Goal: Task Accomplishment & Management: Manage account settings

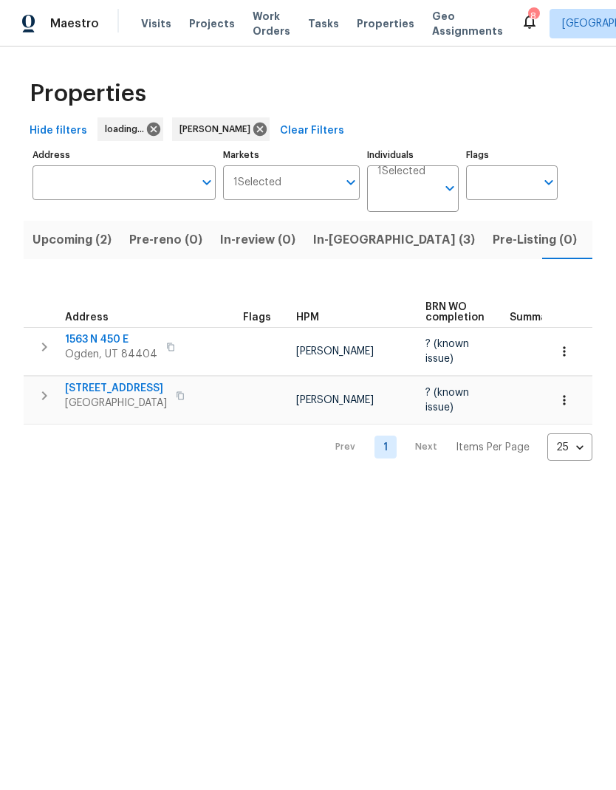
scroll to position [0, 22]
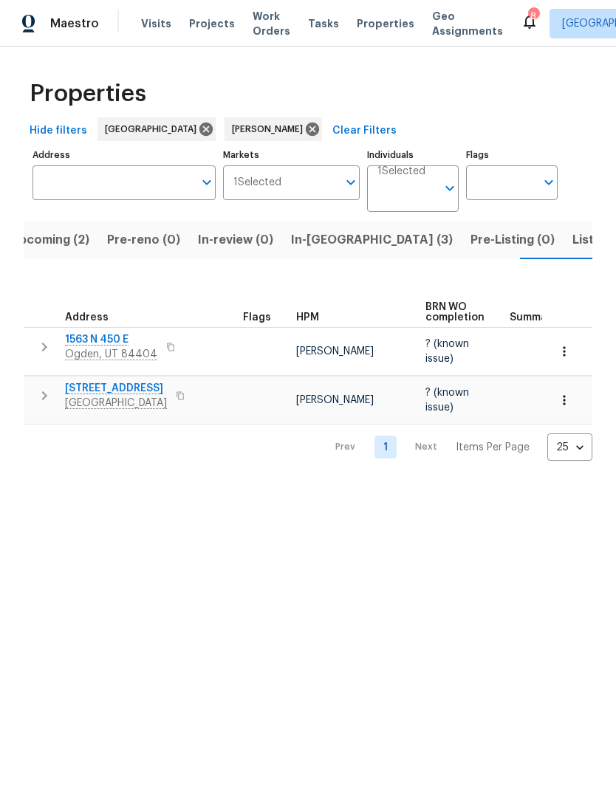
click at [309, 232] on span "In-[GEOGRAPHIC_DATA] (3)" at bounding box center [372, 240] width 162 height 21
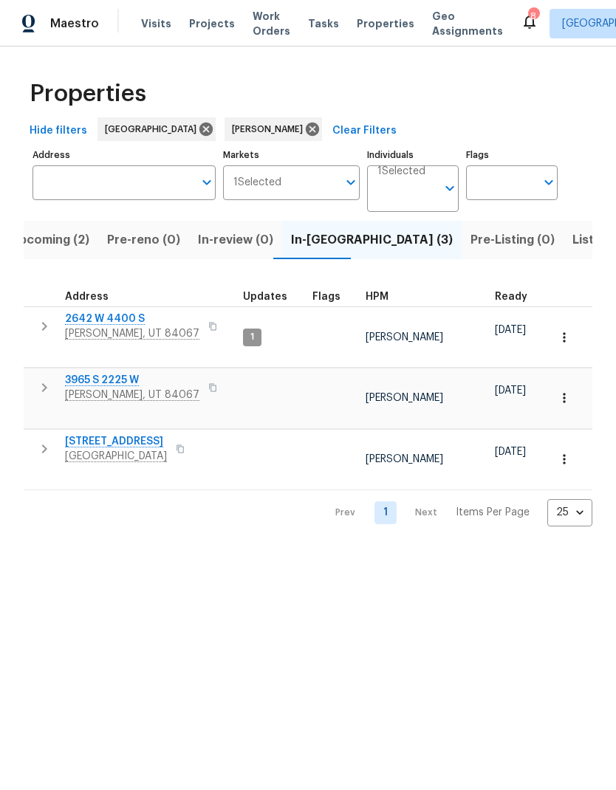
click at [99, 326] on span "2642 W 4400 S" at bounding box center [132, 319] width 134 height 15
click at [47, 239] on span "Upcoming (2)" at bounding box center [49, 240] width 79 height 21
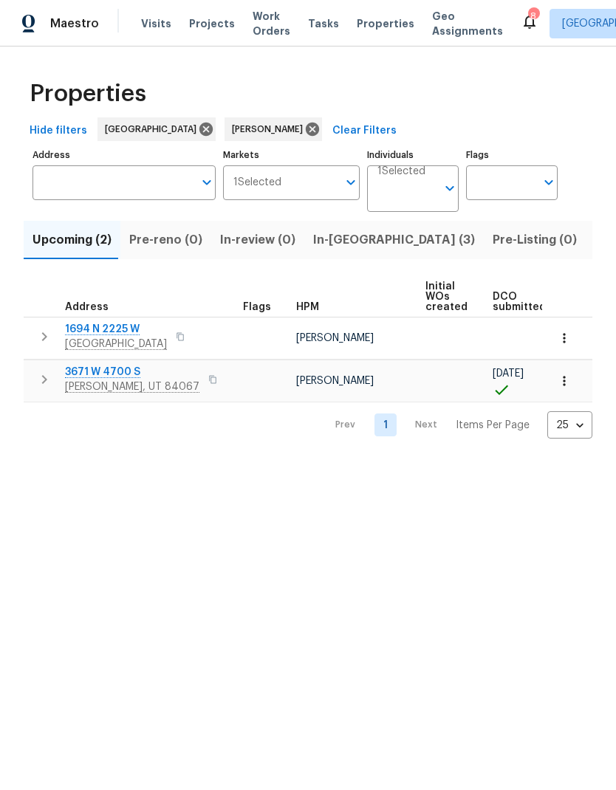
click at [567, 384] on icon "button" at bounding box center [564, 381] width 15 height 15
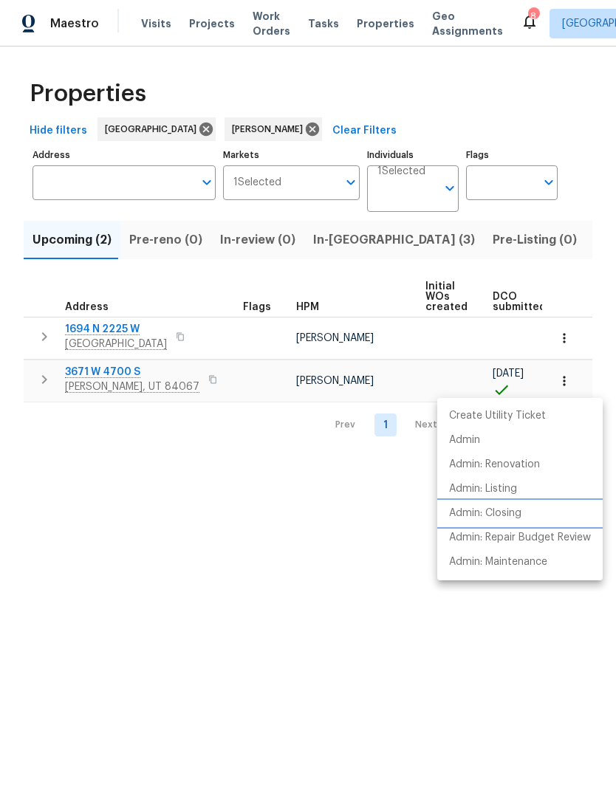
click at [521, 516] on p "Admin: Closing" at bounding box center [485, 514] width 72 height 16
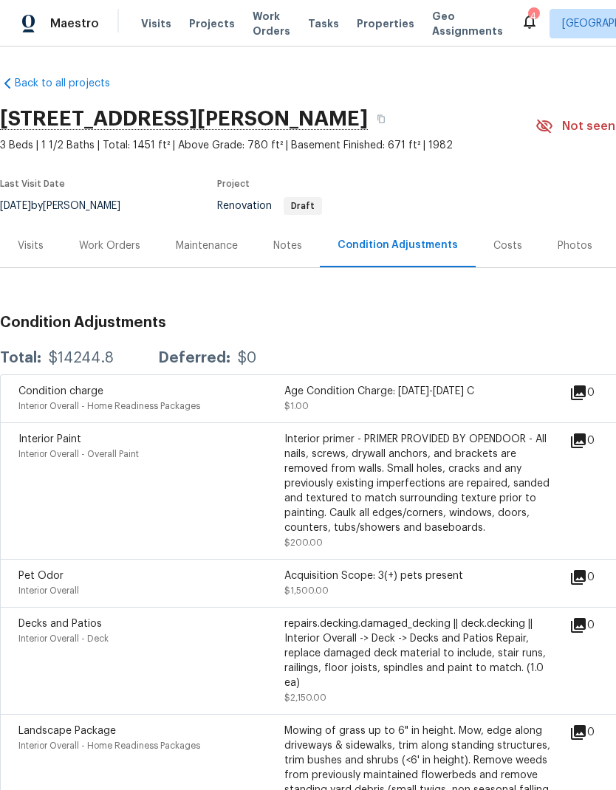
click at [31, 249] on div "Visits" at bounding box center [31, 245] width 26 height 15
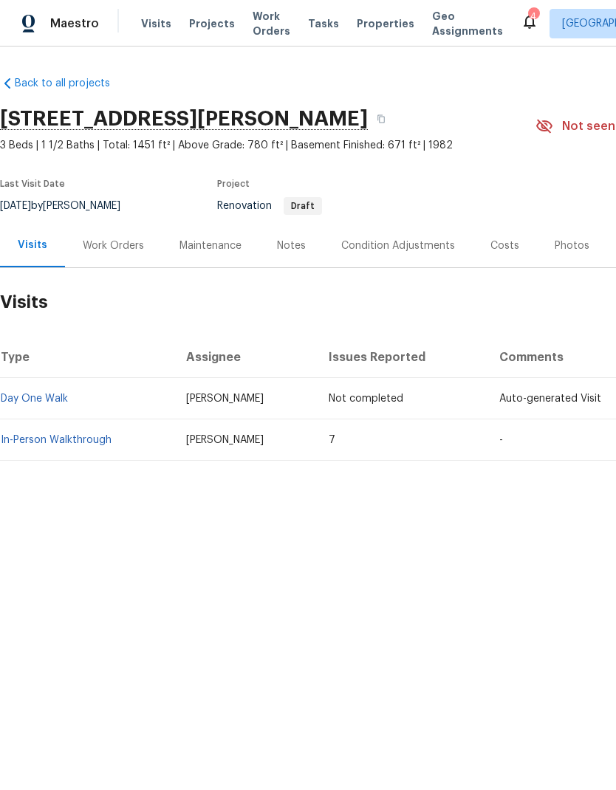
click at [380, 242] on div "Condition Adjustments" at bounding box center [398, 245] width 114 height 15
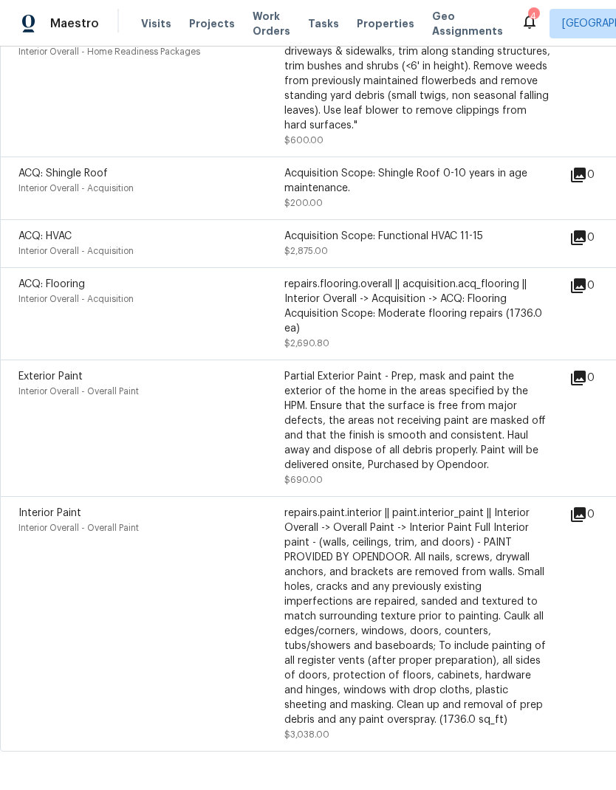
scroll to position [692, 0]
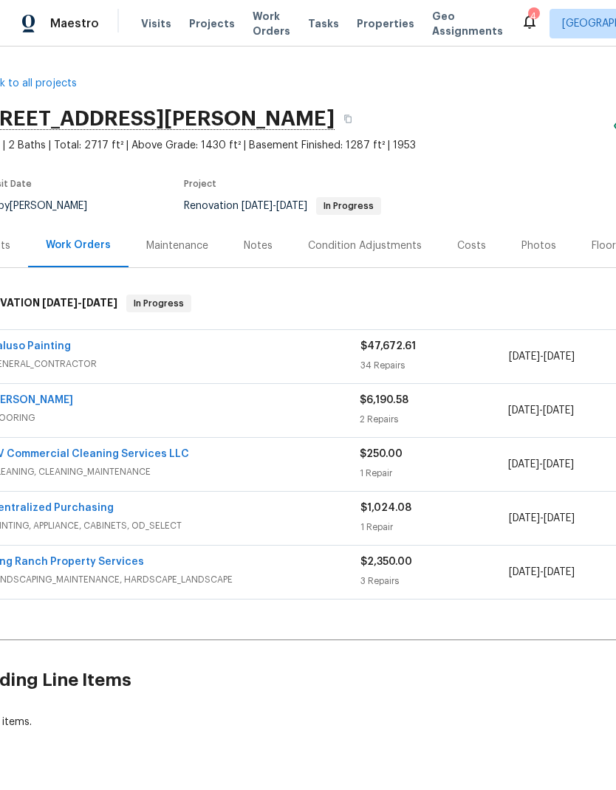
scroll to position [0, 18]
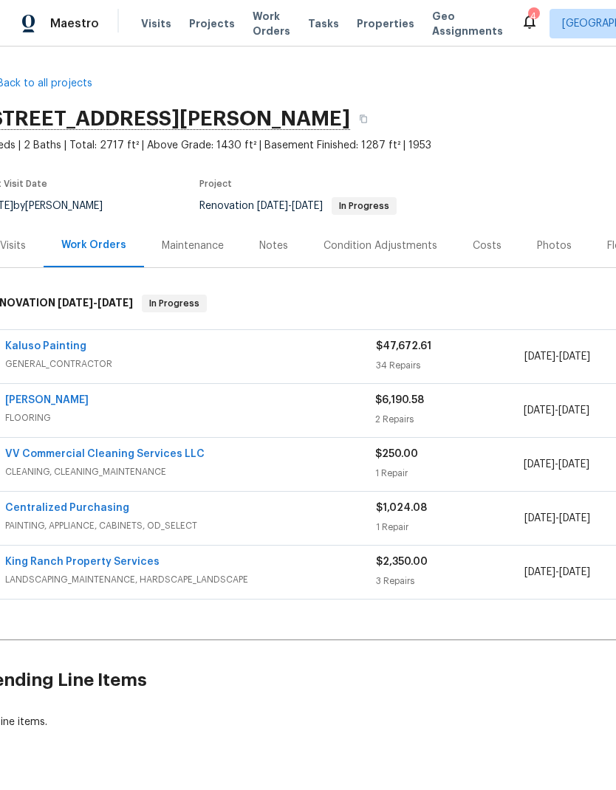
click at [68, 403] on link "[PERSON_NAME]" at bounding box center [46, 400] width 83 height 10
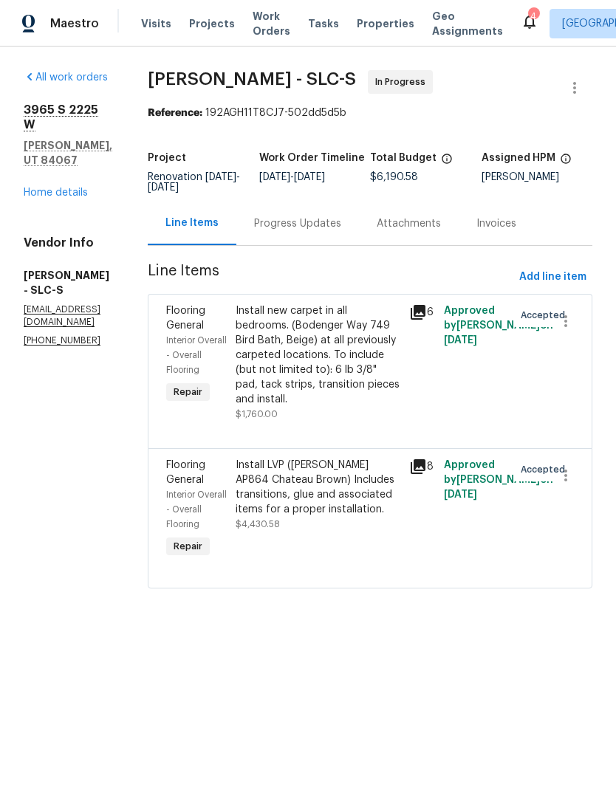
click at [345, 493] on div "Install LVP (Knighton AP864 Chateau Brown) Includes transitions, glue and assoc…" at bounding box center [317, 487] width 165 height 59
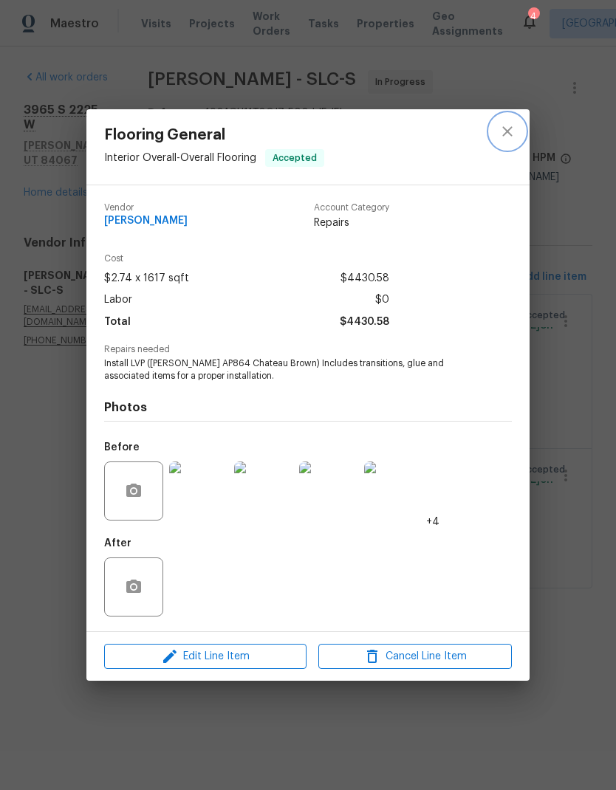
click at [503, 137] on icon "close" at bounding box center [507, 132] width 18 height 18
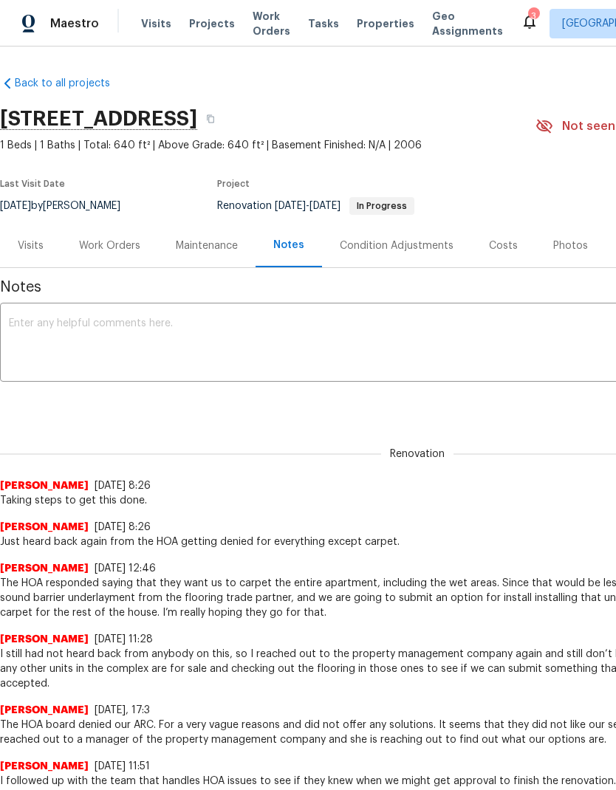
click at [171, 339] on textarea at bounding box center [417, 344] width 816 height 52
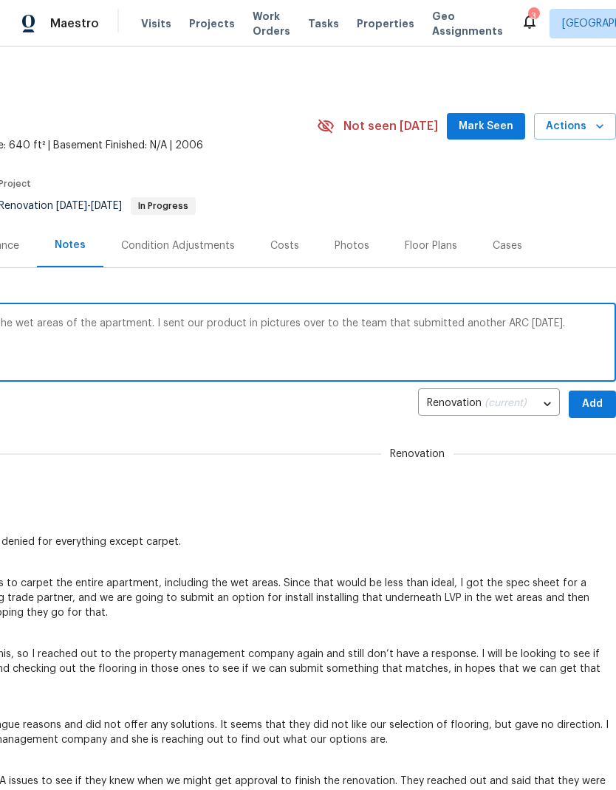
scroll to position [0, 219]
type textarea "ACM is working to negotiate sheet vinyl in the wet areas of the apartment. I se…"
click at [594, 405] on span "Add" at bounding box center [592, 404] width 24 height 18
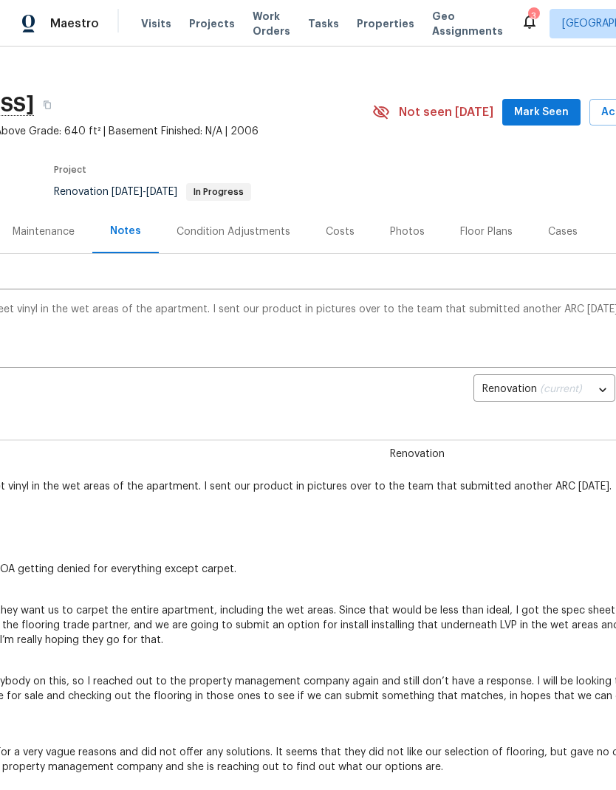
scroll to position [14, 167]
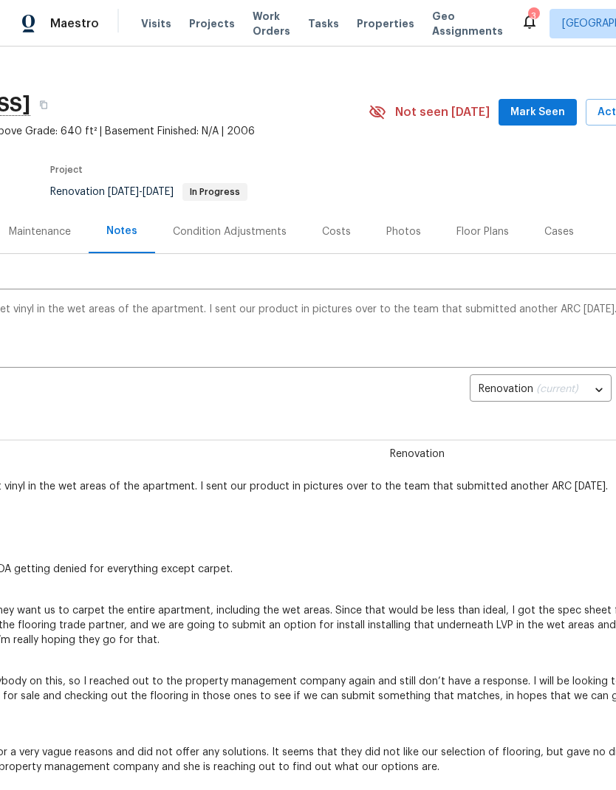
click at [47, 233] on div "Maintenance" at bounding box center [40, 231] width 62 height 15
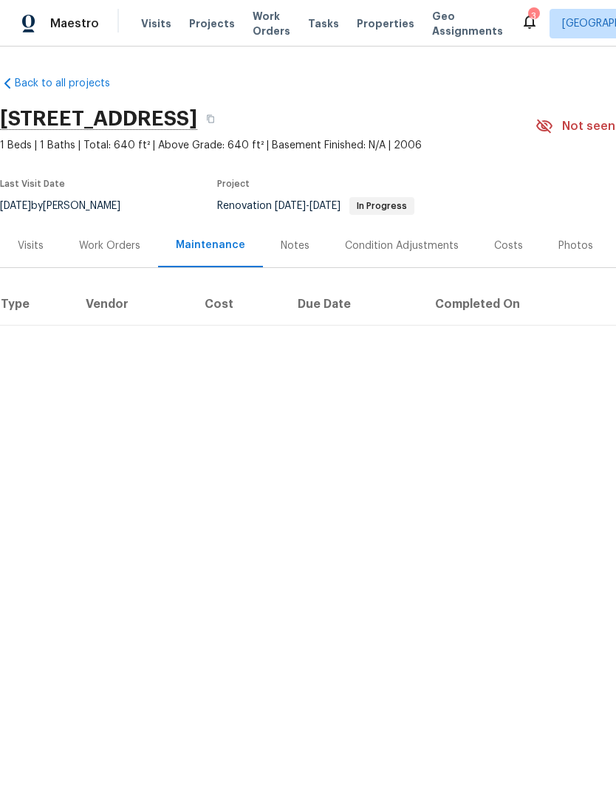
click at [97, 252] on div "Work Orders" at bounding box center [109, 245] width 61 height 15
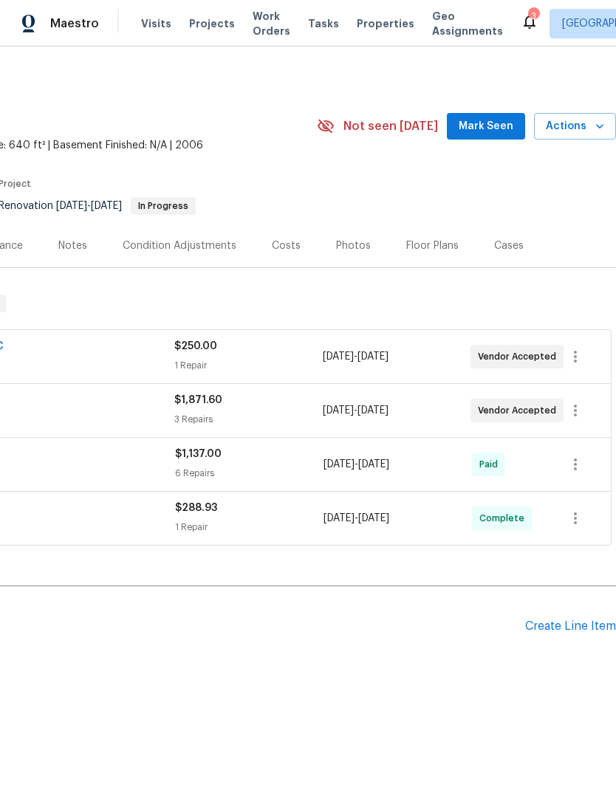
scroll to position [0, 219]
click at [575, 417] on icon "button" at bounding box center [575, 411] width 18 height 18
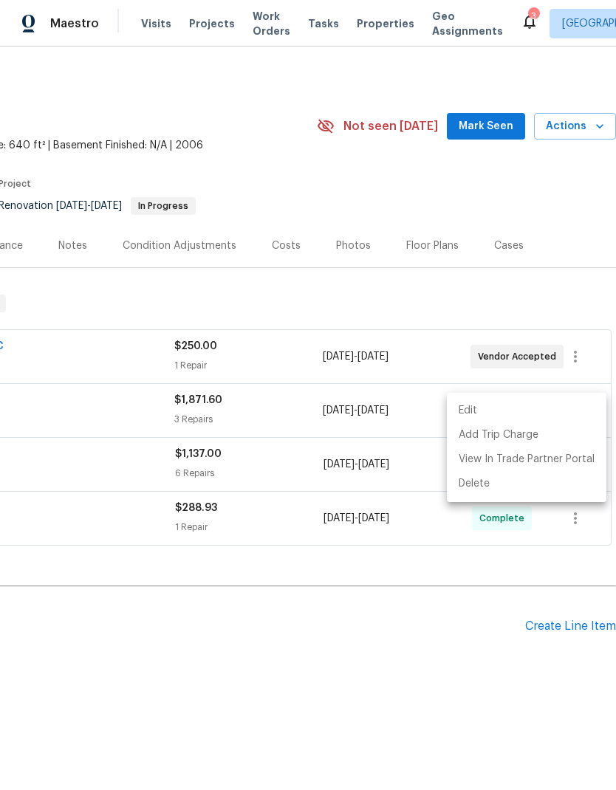
click at [507, 412] on li "Edit" at bounding box center [526, 411] width 159 height 24
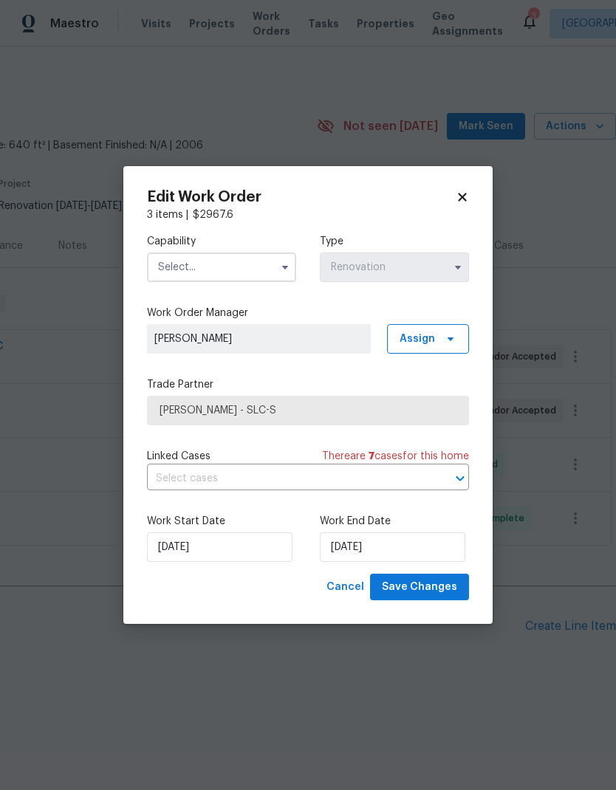
click at [240, 269] on input "text" at bounding box center [221, 267] width 149 height 30
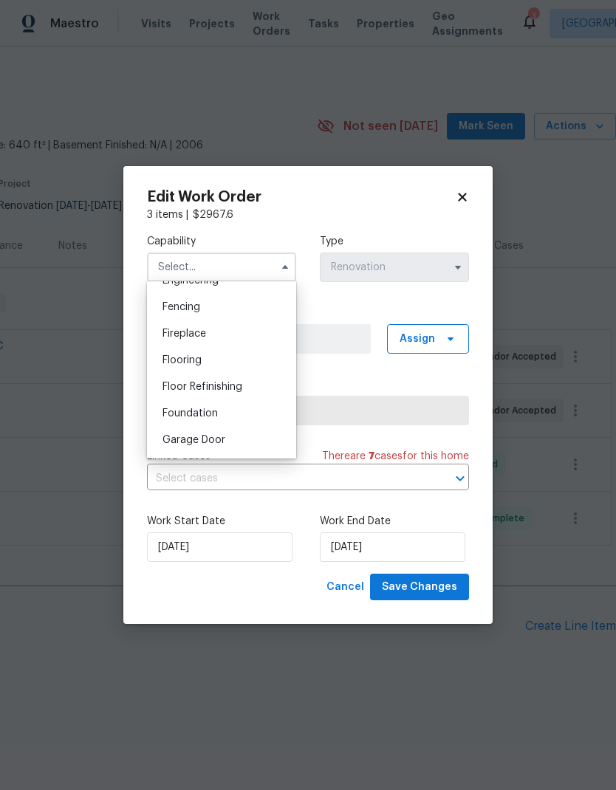
scroll to position [512, 0]
click at [229, 361] on div "Flooring" at bounding box center [222, 358] width 142 height 27
type input "Flooring"
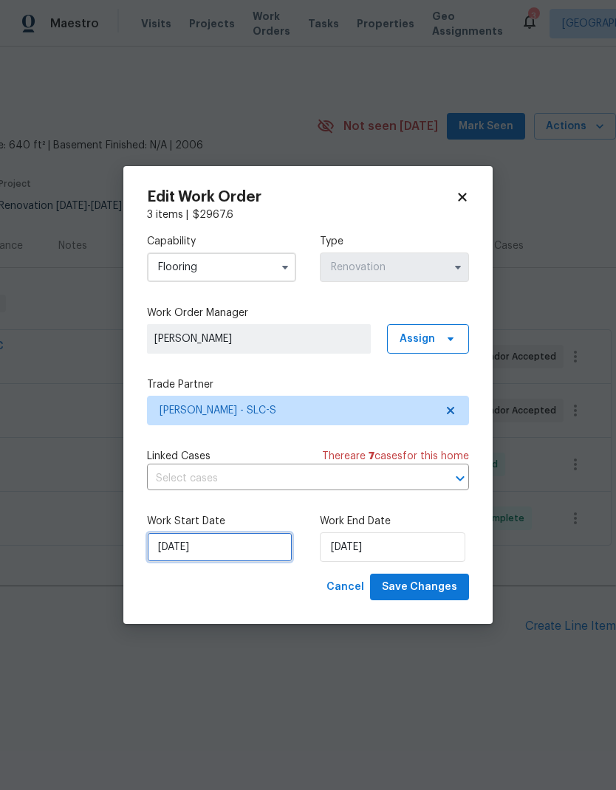
click at [261, 546] on input "8/22/2025" at bounding box center [219, 547] width 145 height 30
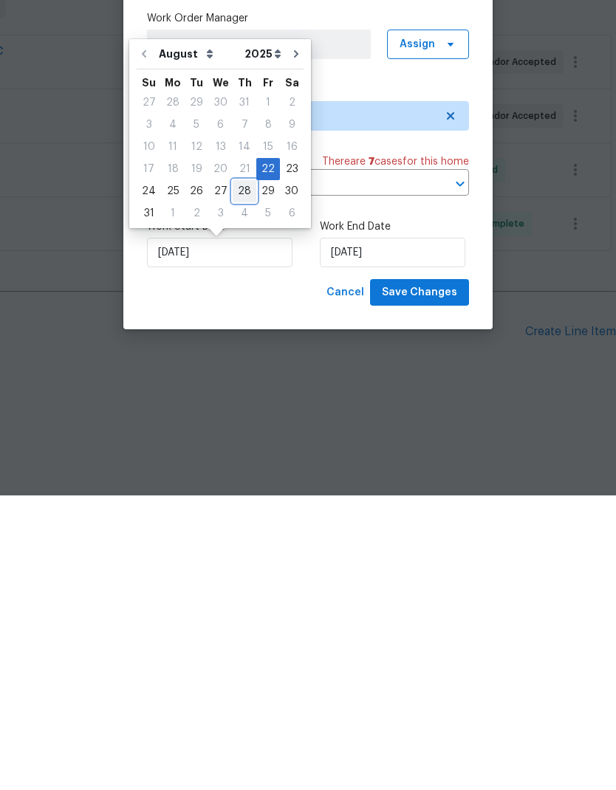
click at [239, 475] on div "28" at bounding box center [245, 485] width 24 height 21
type input "8/28/2025"
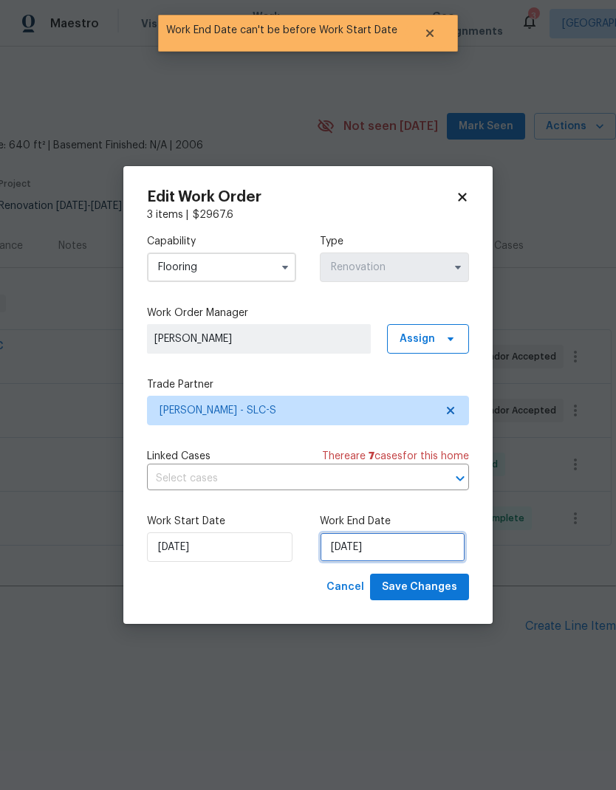
click at [421, 554] on input "[DATE]" at bounding box center [392, 547] width 145 height 30
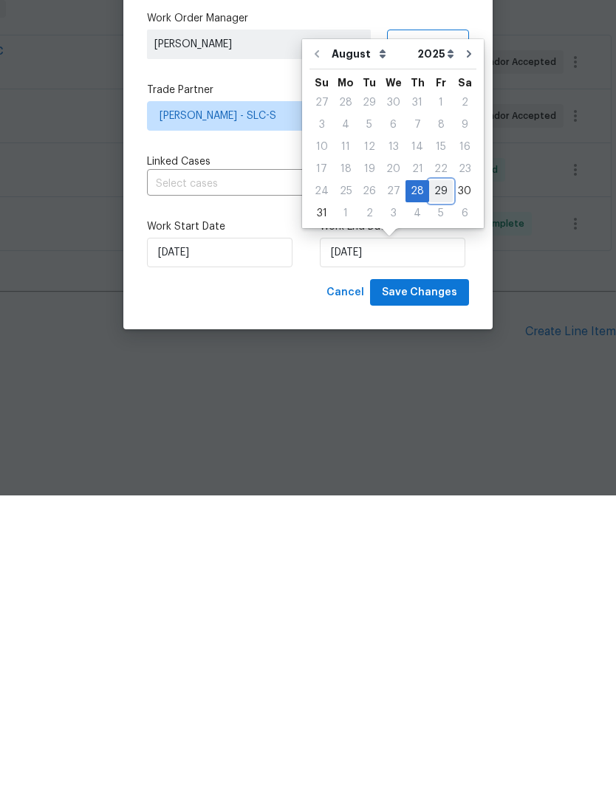
click at [440, 475] on div "29" at bounding box center [441, 485] width 24 height 21
type input "8/29/2025"
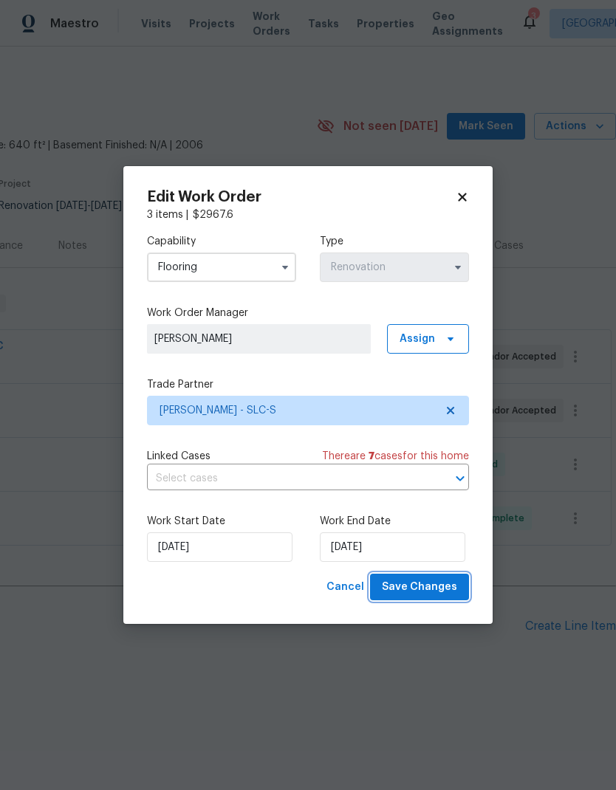
click at [444, 587] on span "Save Changes" at bounding box center [419, 587] width 75 height 18
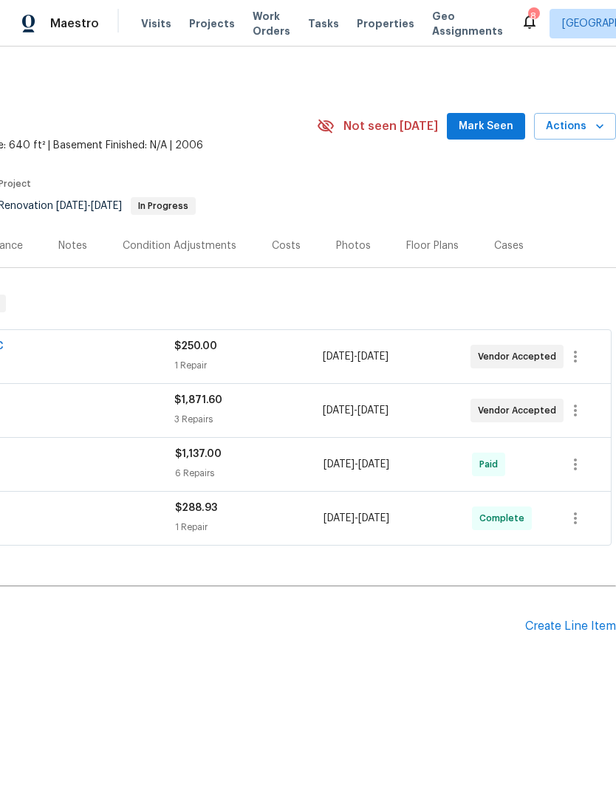
scroll to position [0, 219]
click at [579, 363] on icon "button" at bounding box center [575, 357] width 18 height 18
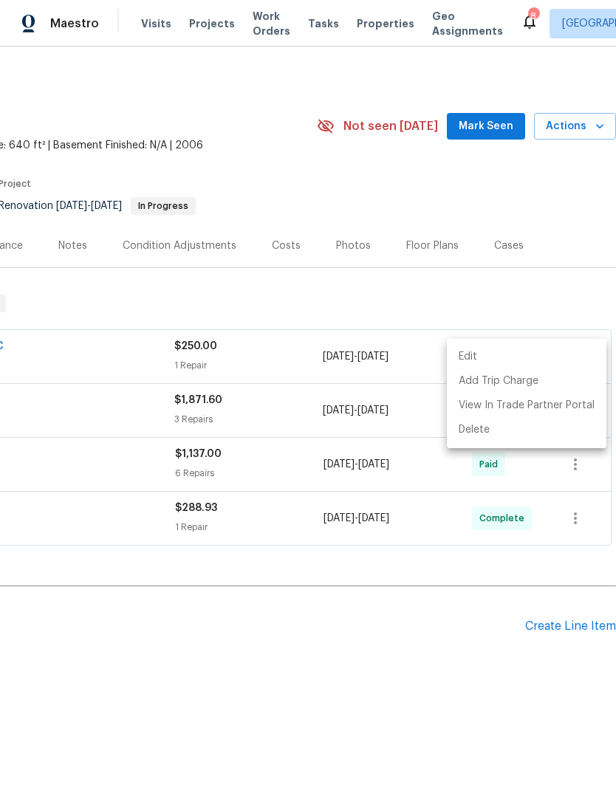
click at [483, 359] on li "Edit" at bounding box center [526, 357] width 159 height 24
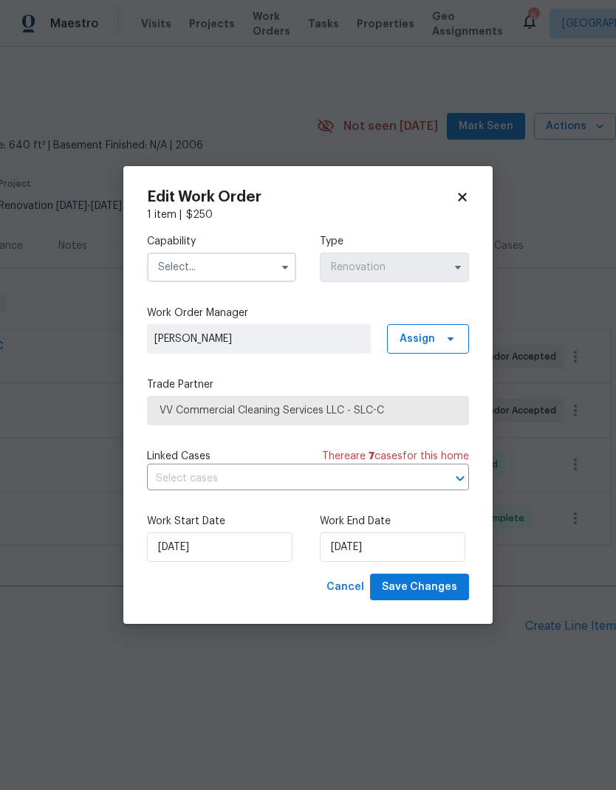
click at [230, 269] on input "text" at bounding box center [221, 267] width 149 height 30
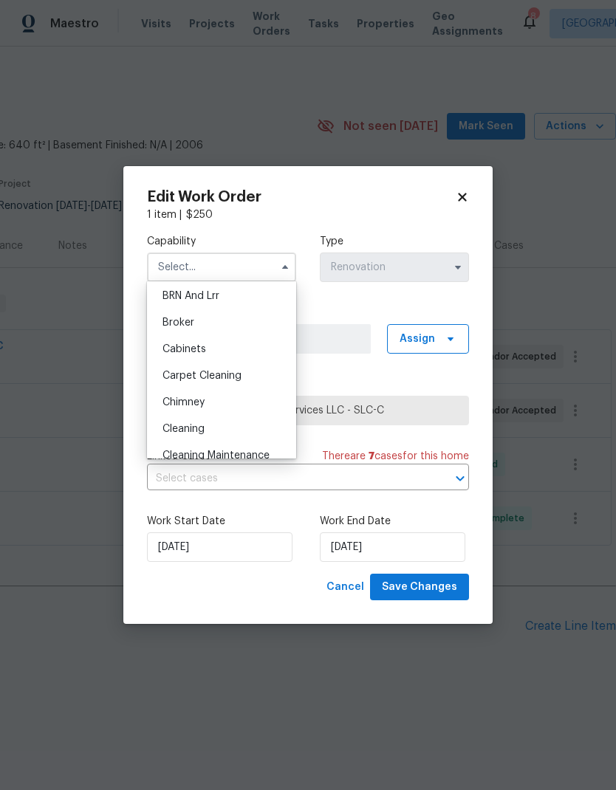
scroll to position [84, 0]
click at [235, 434] on div "Cleaning" at bounding box center [222, 426] width 142 height 27
type input "Cleaning"
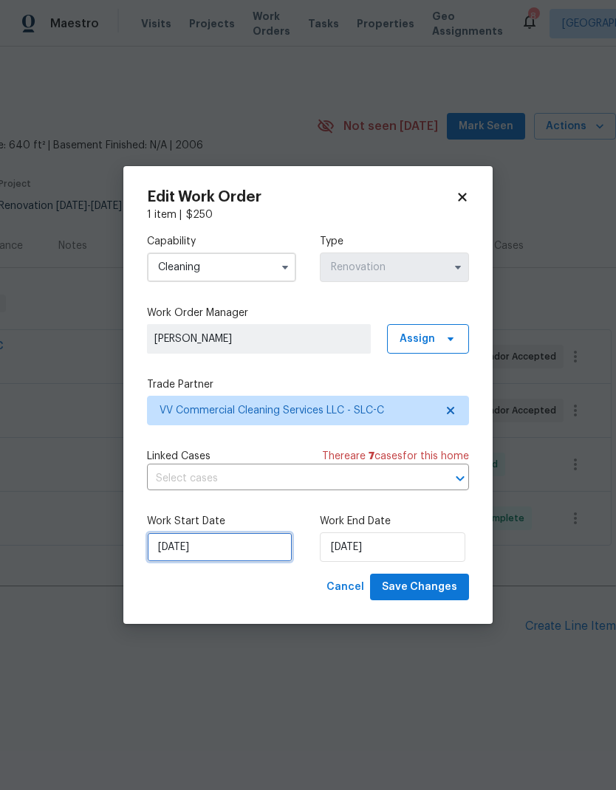
click at [250, 554] on input "8/25/2025" at bounding box center [219, 547] width 145 height 30
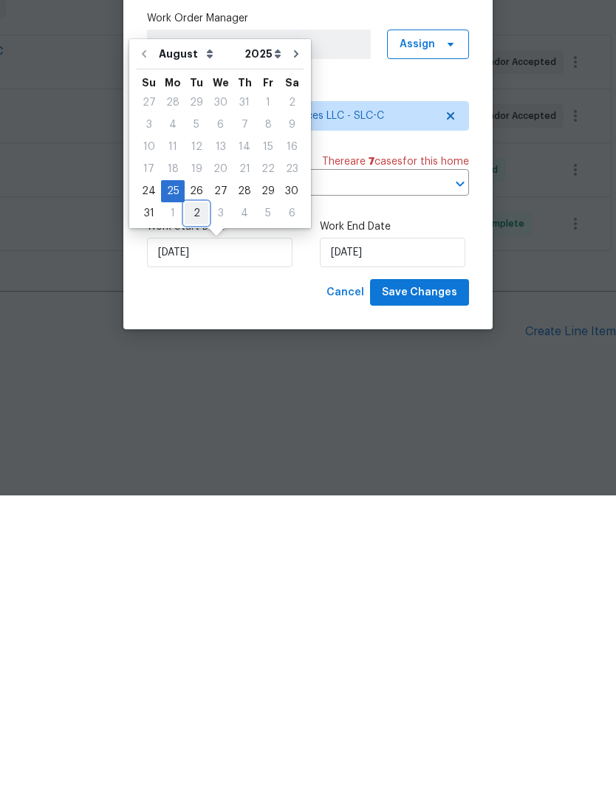
click at [199, 498] on div "2" at bounding box center [197, 508] width 24 height 21
type input "9/2/2025"
select select "8"
type input "9/2/2025"
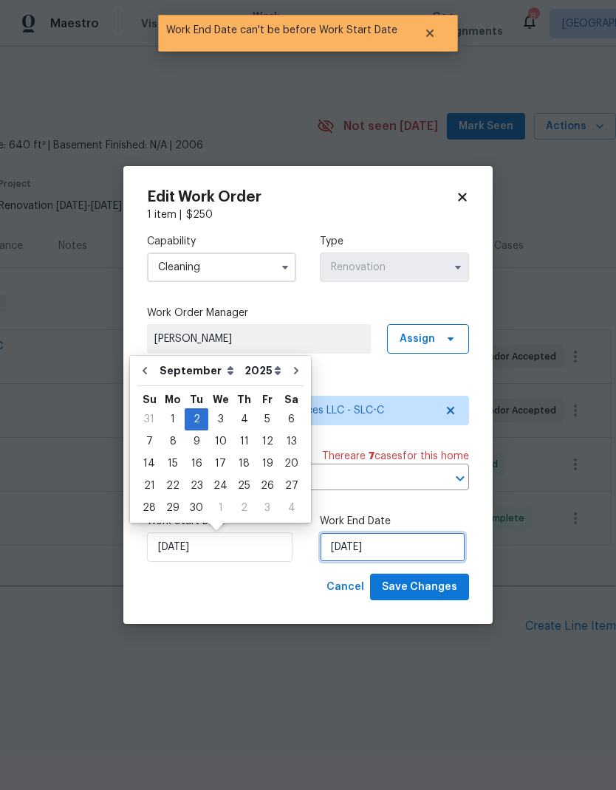
click at [413, 551] on input "9/2/2025" at bounding box center [392, 547] width 145 height 30
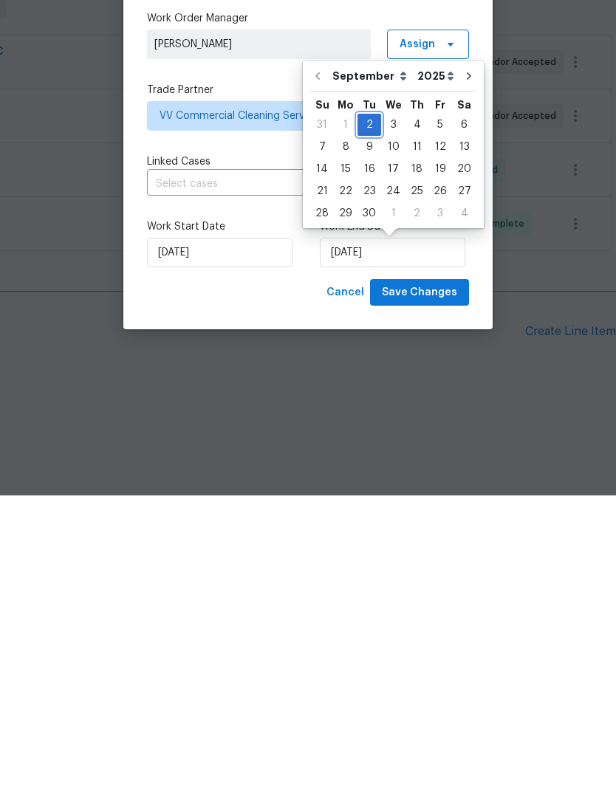
click at [371, 409] on div "2" at bounding box center [369, 419] width 24 height 21
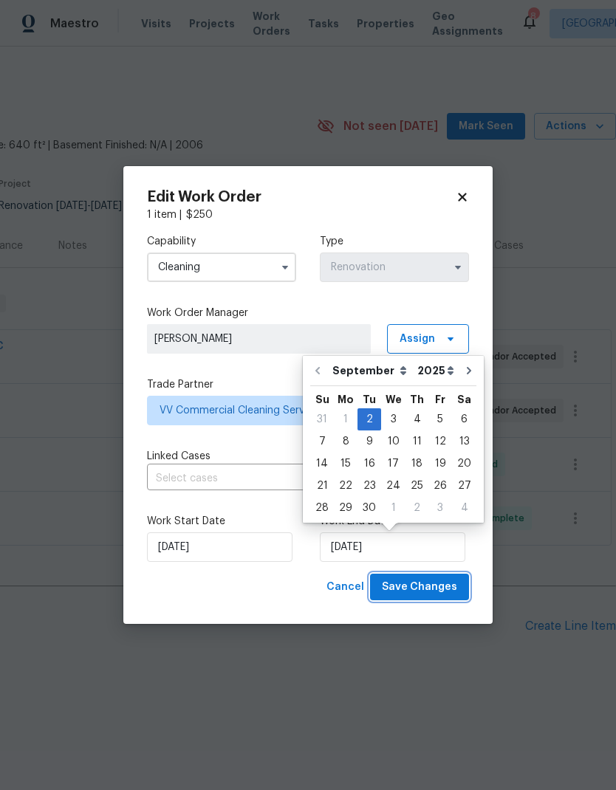
click at [436, 593] on span "Save Changes" at bounding box center [419, 587] width 75 height 18
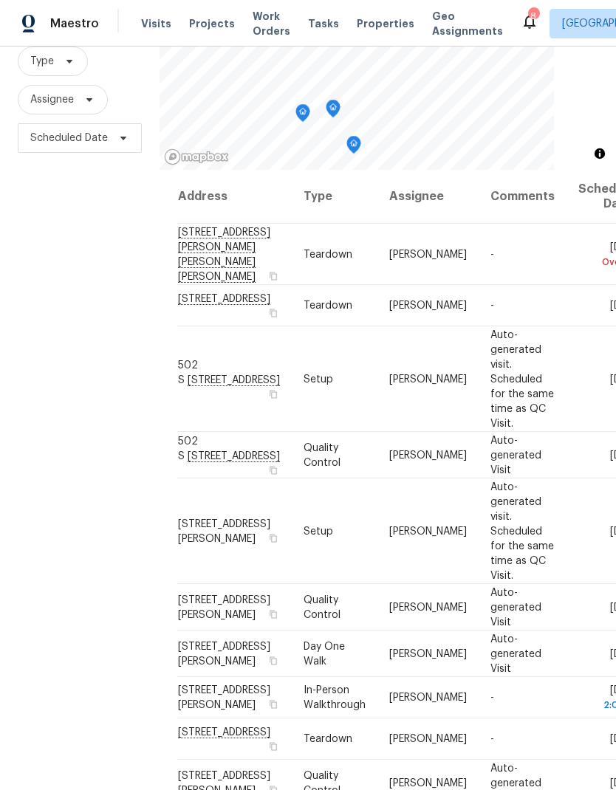
scroll to position [-1, 0]
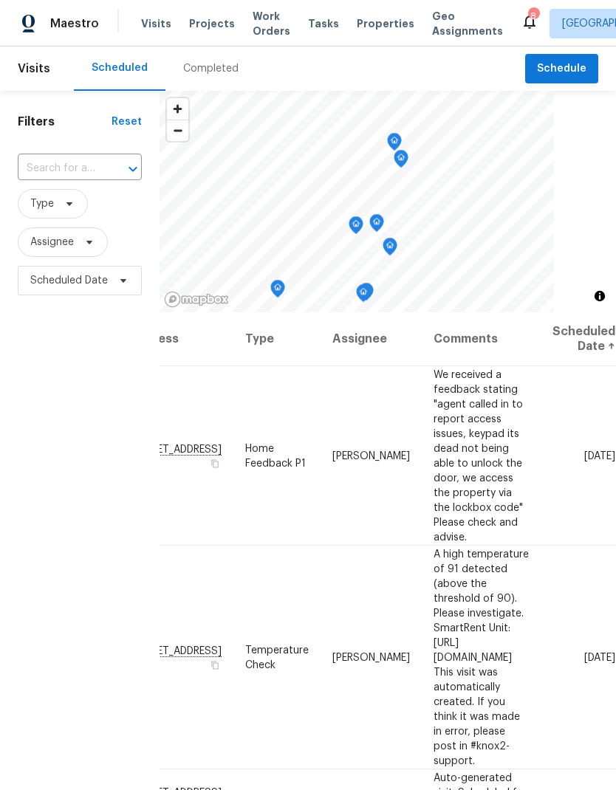
scroll to position [0, 116]
click at [72, 478] on div "Filters Reset ​ Type Assignee Scheduled Date" at bounding box center [79, 517] width 159 height 853
click at [0, 0] on icon at bounding box center [0, 0] width 0 height 0
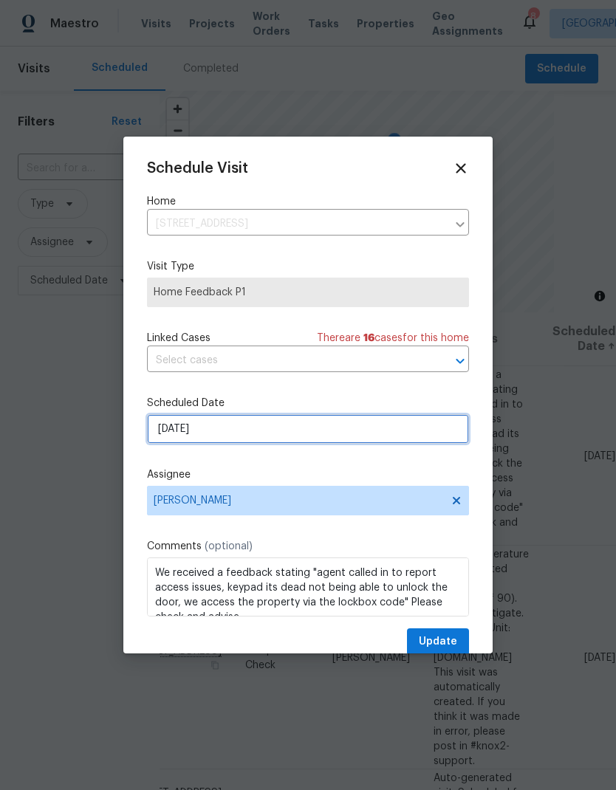
click at [332, 436] on input "[DATE]" at bounding box center [308, 429] width 322 height 30
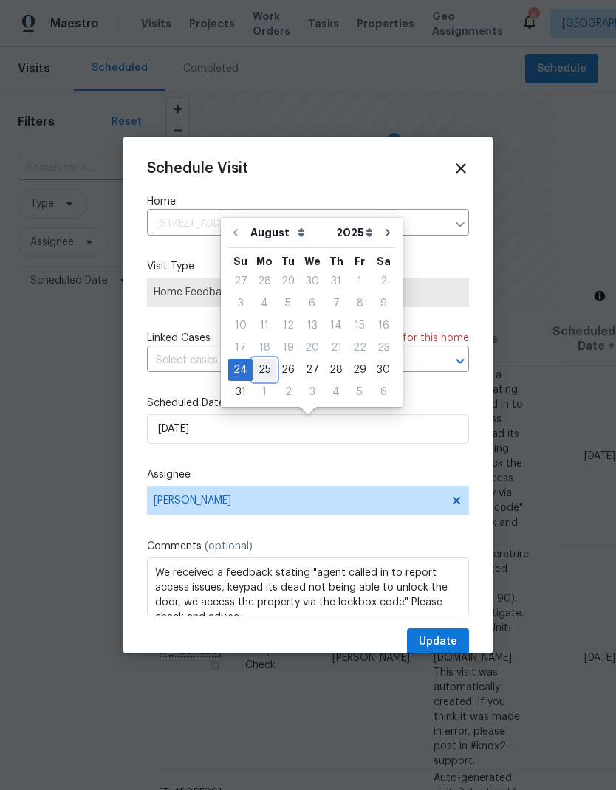
click at [264, 374] on div "25" at bounding box center [264, 369] width 24 height 21
type input "[DATE]"
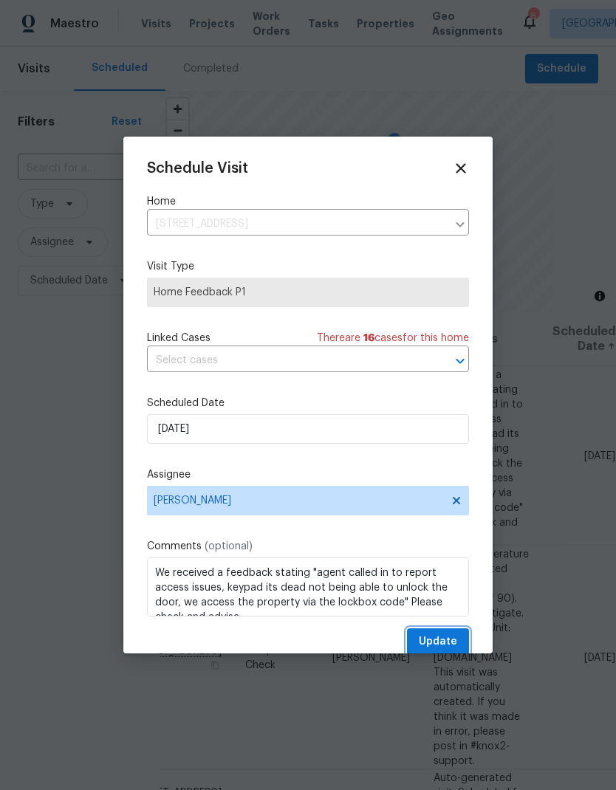
click at [457, 639] on button "Update" at bounding box center [438, 641] width 62 height 27
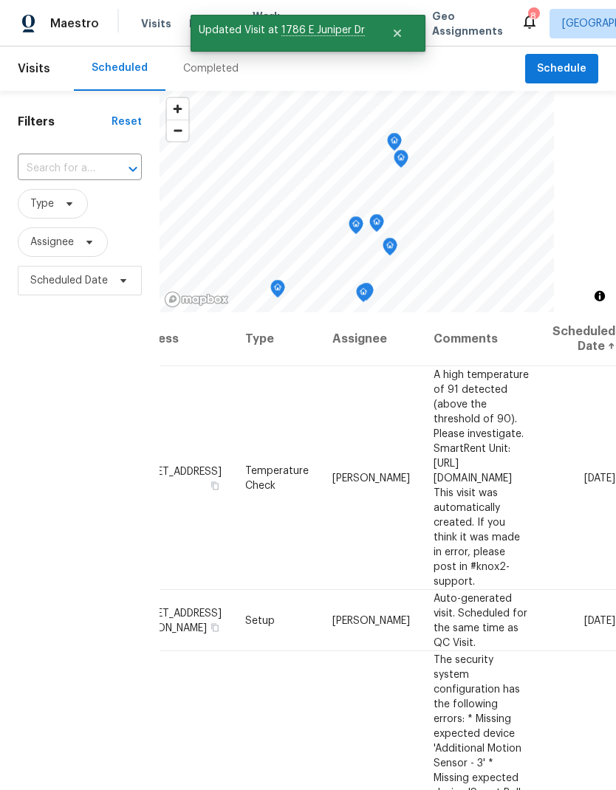
click at [53, 465] on div "Filters Reset ​ Type Assignee Scheduled Date" at bounding box center [79, 517] width 159 height 853
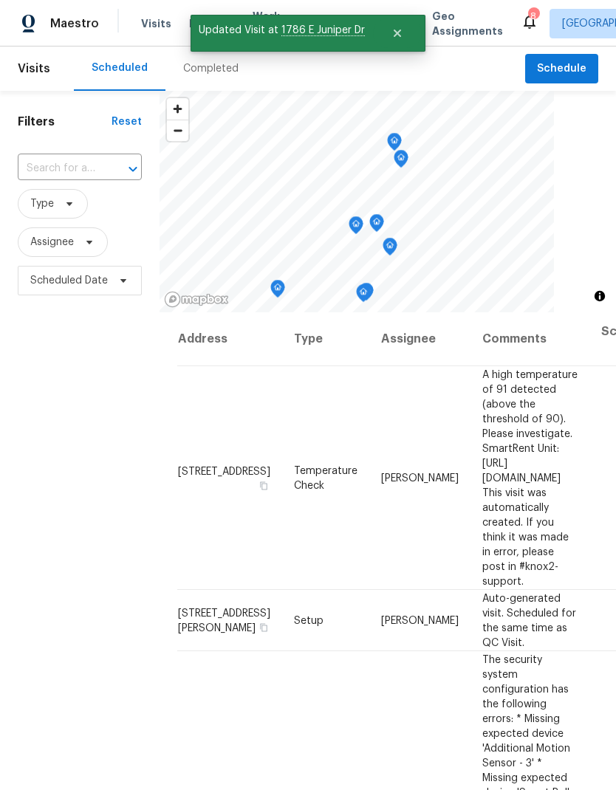
scroll to position [0, 0]
click at [63, 512] on div "Filters Reset ​ Type Assignee Scheduled Date" at bounding box center [79, 517] width 159 height 853
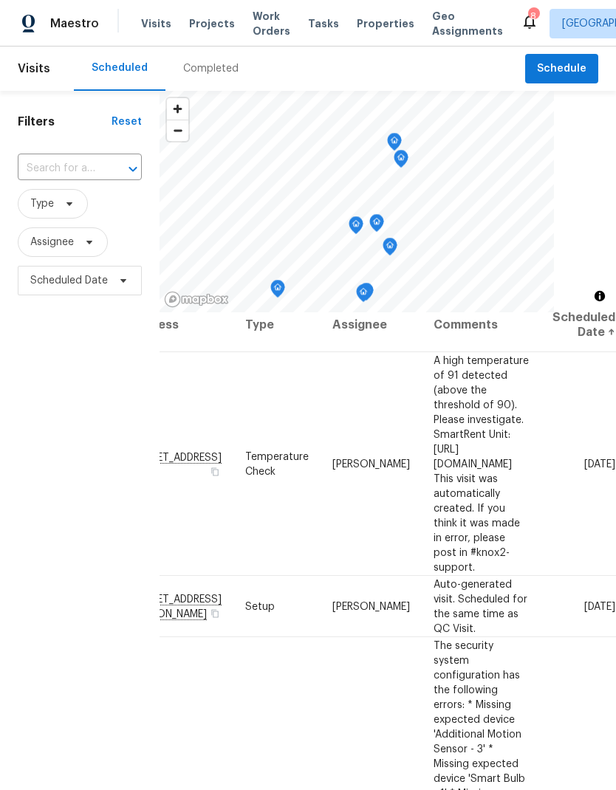
scroll to position [15, 116]
click at [61, 419] on div "Filters Reset ​ Type Assignee Scheduled Date" at bounding box center [79, 517] width 159 height 853
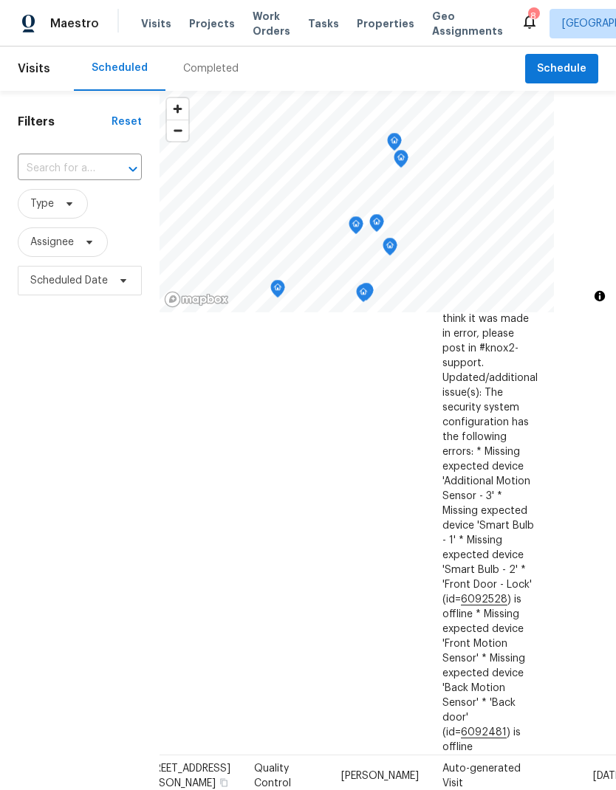
scroll to position [888, 40]
